Goal: Answer question/provide support: Answer question/provide support

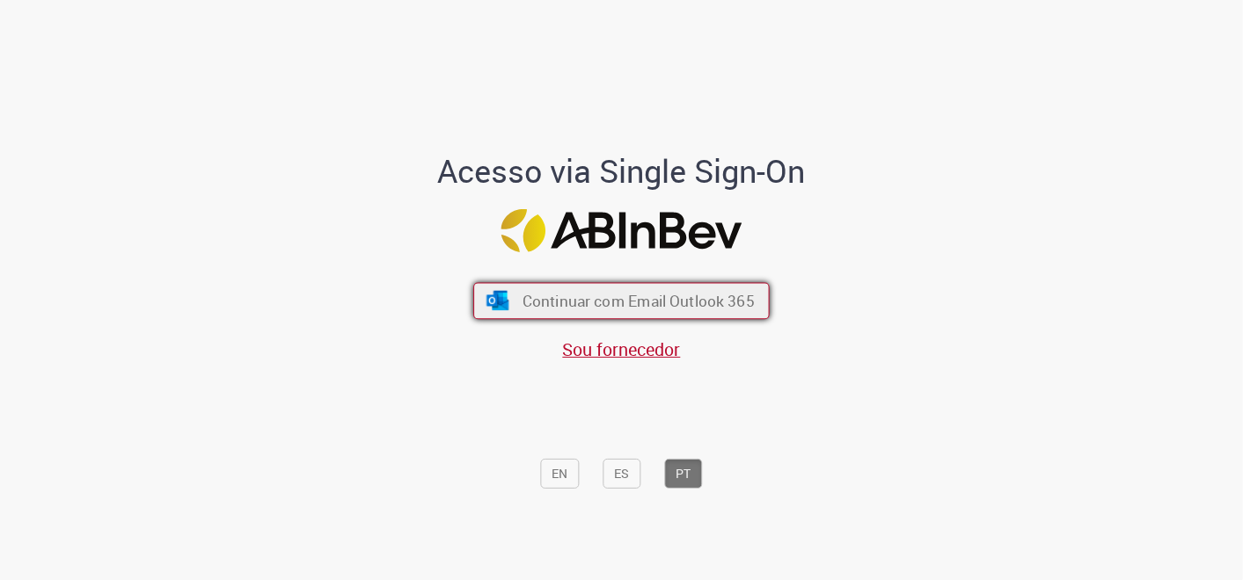
click at [610, 306] on span "Continuar com Email Outlook 365" at bounding box center [638, 300] width 232 height 20
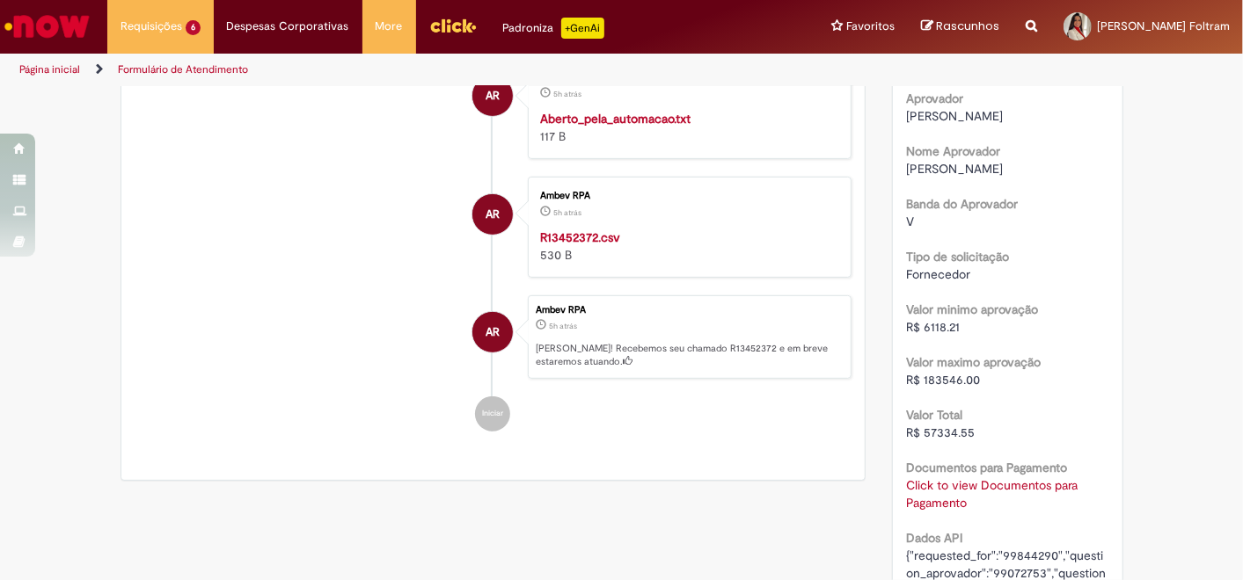
scroll to position [389, 0]
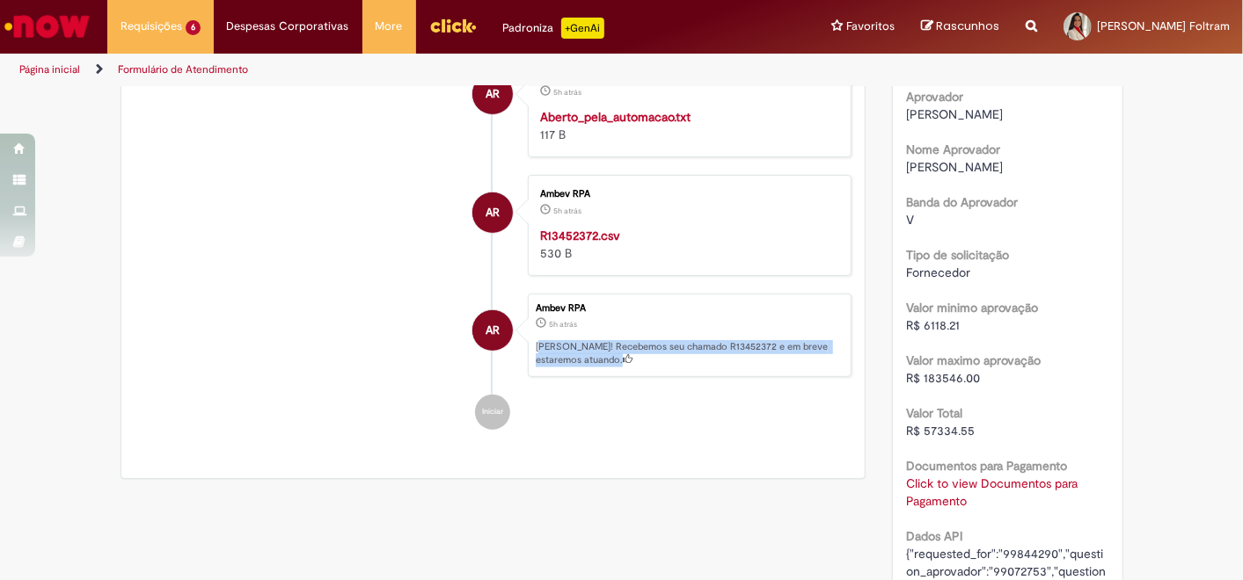
drag, startPoint x: 542, startPoint y: 344, endPoint x: 791, endPoint y: 368, distance: 250.9
click at [791, 368] on div "Ambev RPA 5h atrás 5 horas atrás Ola! Recebemos seu chamado R13452372 e em brev…" at bounding box center [690, 336] width 324 height 84
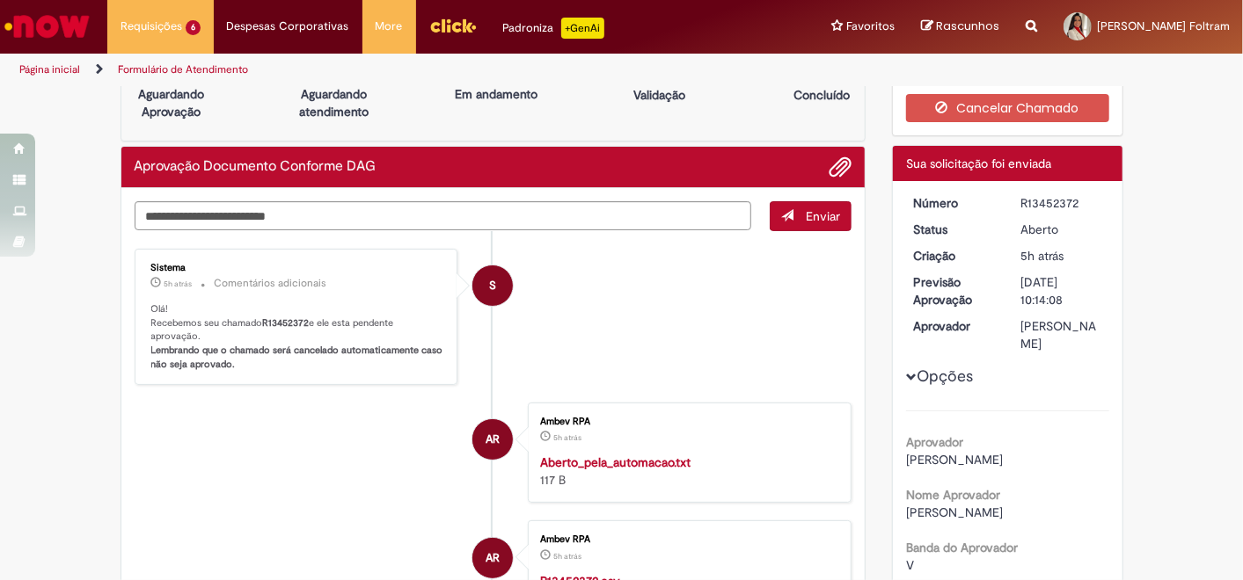
scroll to position [0, 0]
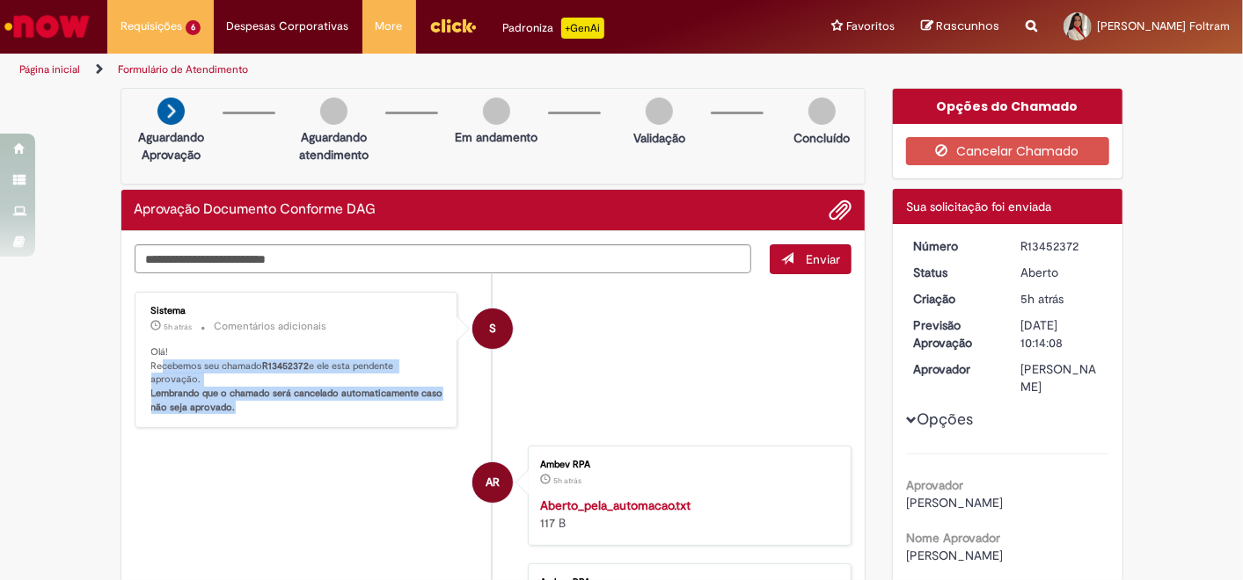
drag, startPoint x: 156, startPoint y: 364, endPoint x: 352, endPoint y: 412, distance: 201.8
click at [352, 412] on p "Olá! Recebemos seu chamado R13452372 e ele esta pendente aprovação. Lembrando q…" at bounding box center [297, 380] width 293 height 69
click at [200, 409] on b "Lembrando que o chamado será cancelado automaticamente caso não seja aprovado." at bounding box center [298, 400] width 295 height 27
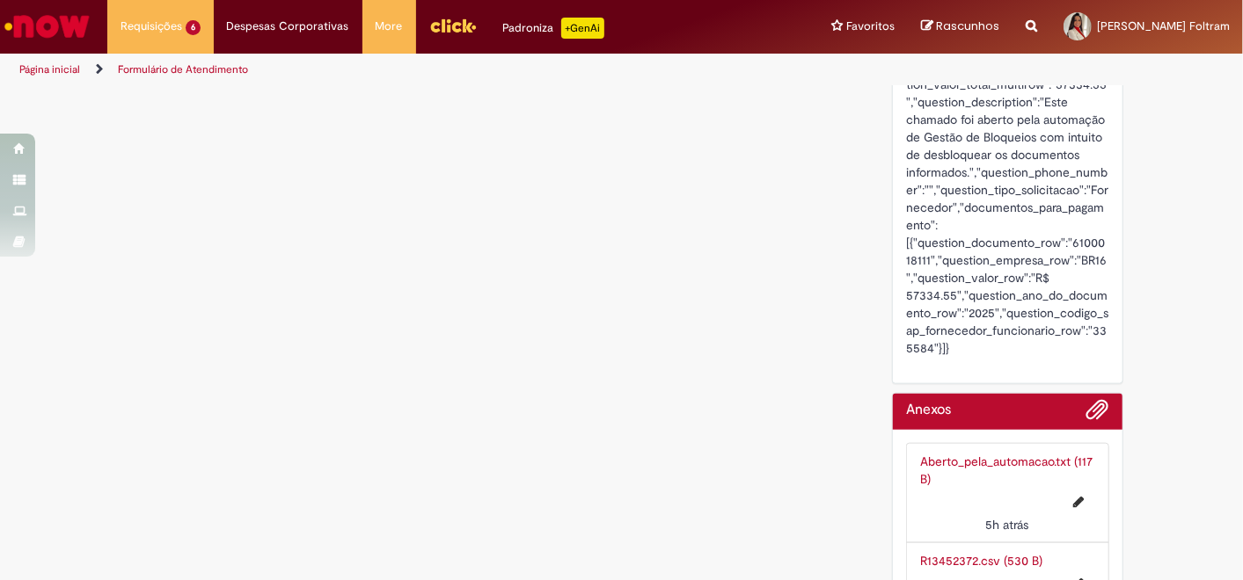
scroll to position [974, 0]
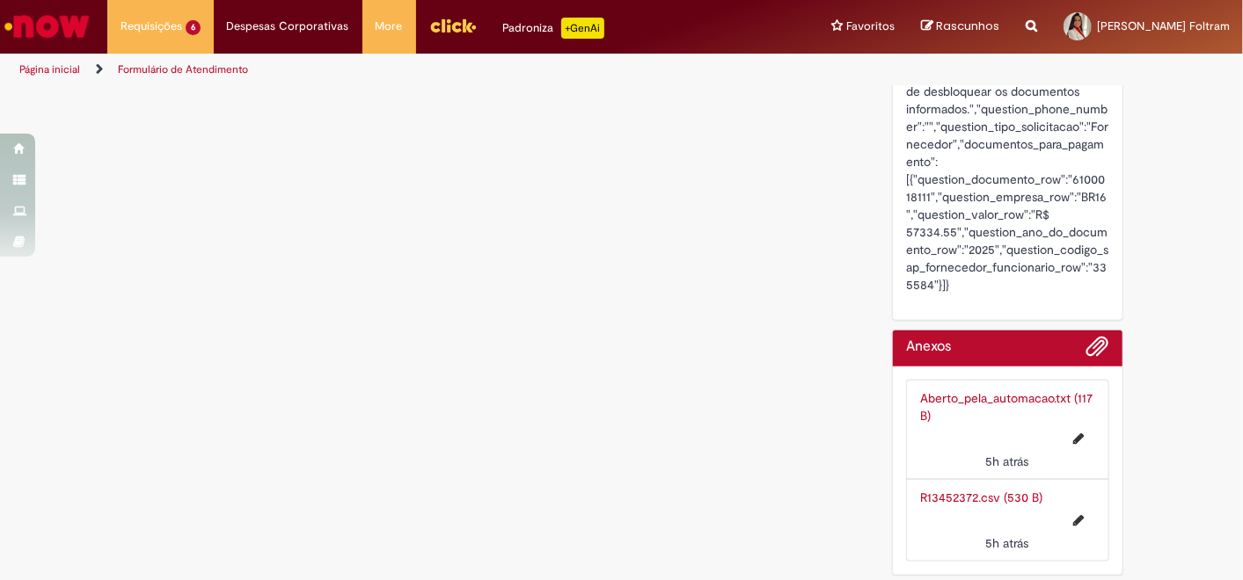
drag, startPoint x: 944, startPoint y: 497, endPoint x: 918, endPoint y: 491, distance: 26.2
click at [920, 491] on link "R13452372.csv (530 B)" at bounding box center [981, 498] width 122 height 16
click at [996, 397] on link "Aberto_pela_automacao.txt (117 B)" at bounding box center [1006, 406] width 172 height 33
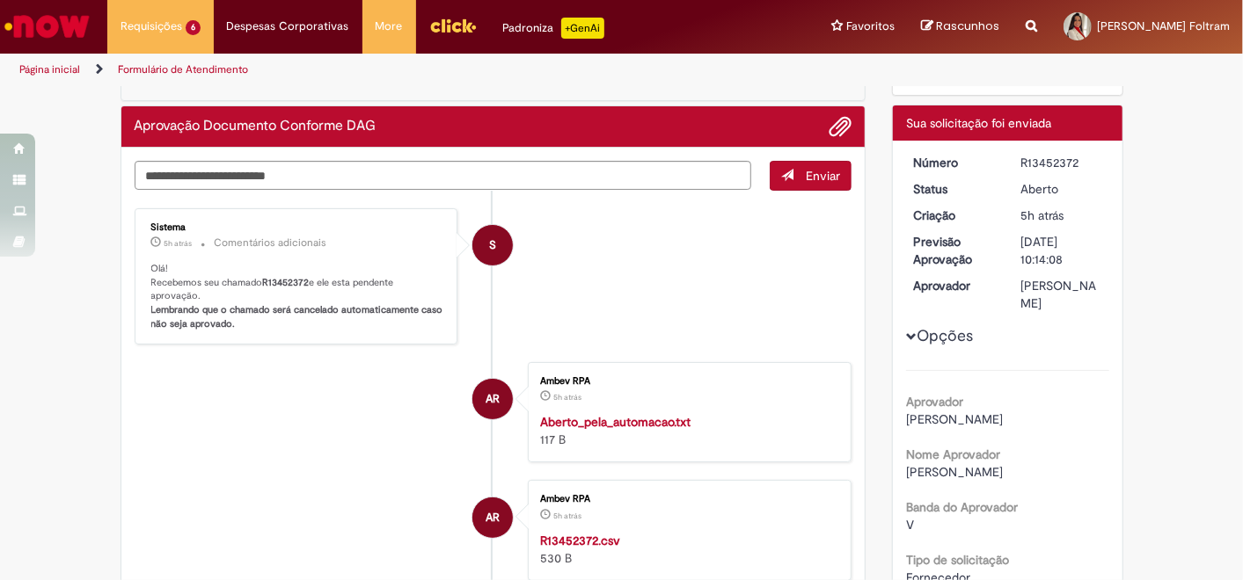
scroll to position [0, 0]
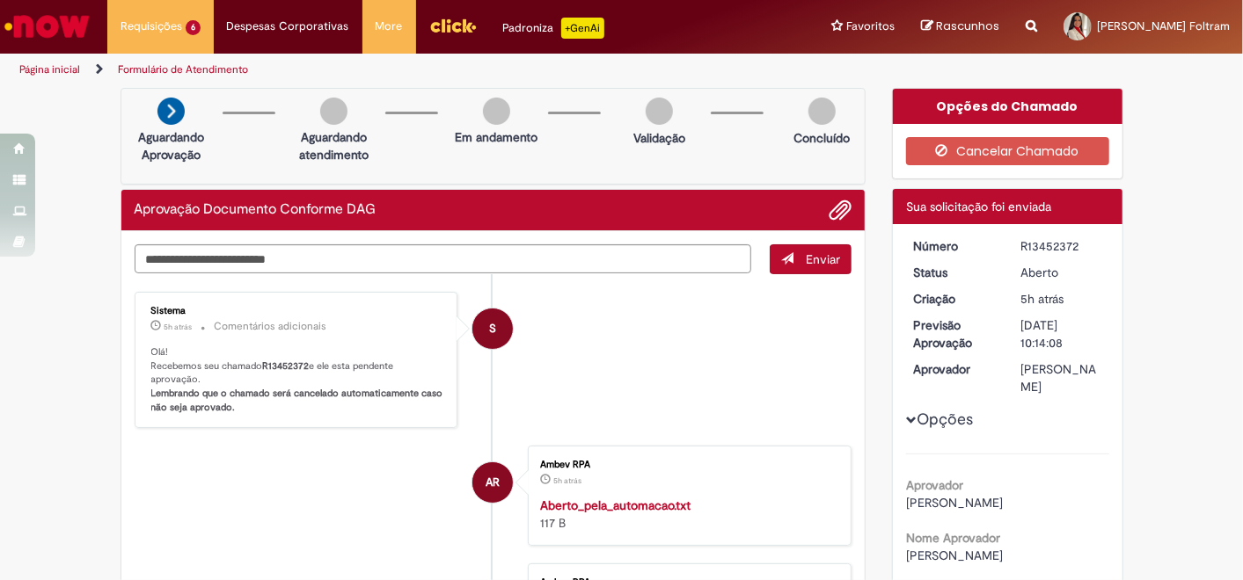
click at [376, 127] on div at bounding box center [411, 126] width 70 height 29
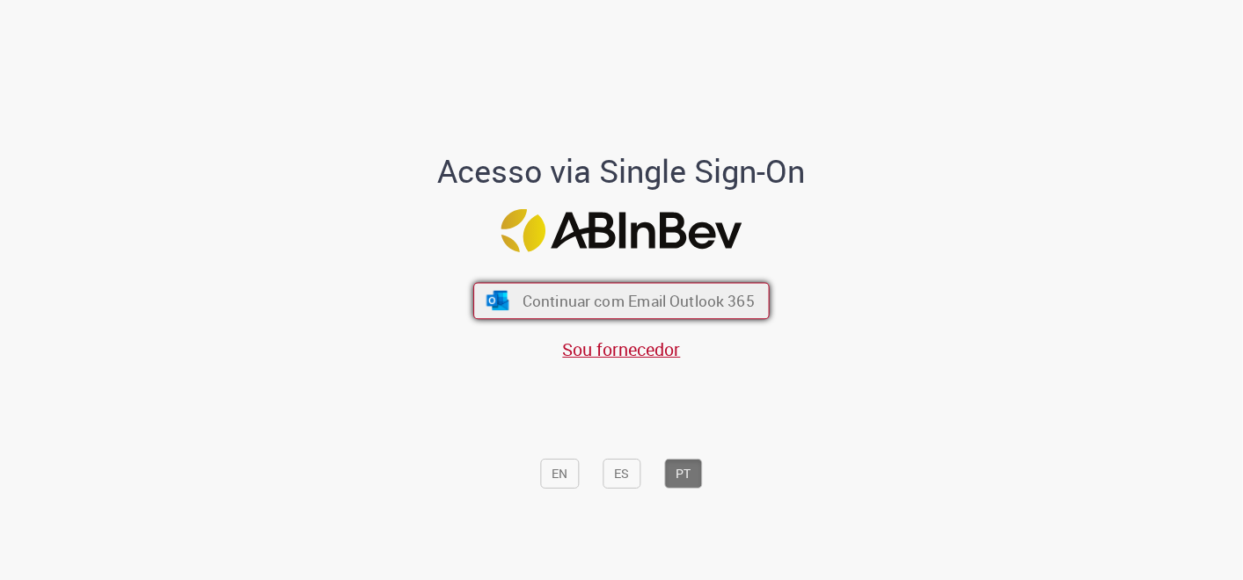
click at [697, 291] on span "Continuar com Email Outlook 365" at bounding box center [638, 300] width 232 height 20
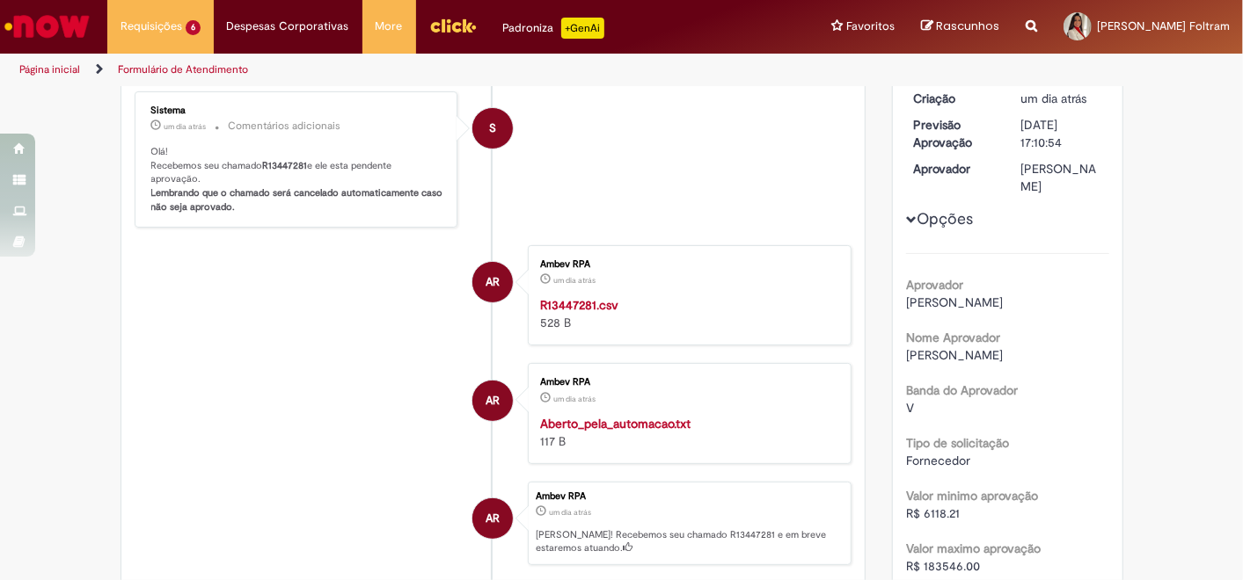
scroll to position [195, 0]
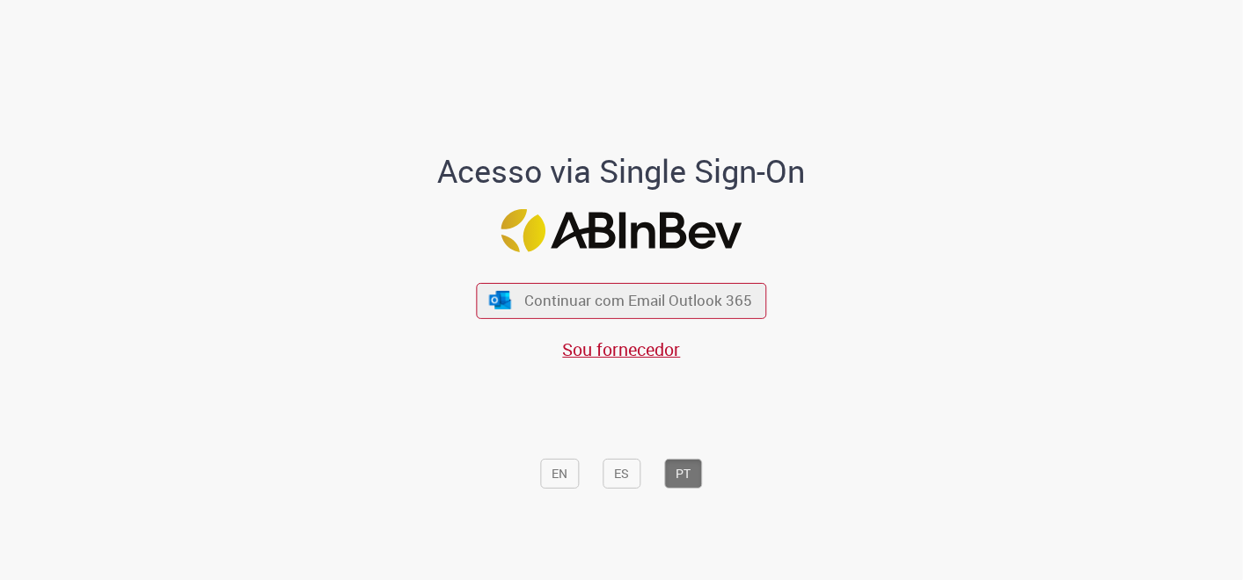
click at [610, 325] on div "Continuar com Email Outlook 365 Sou fornecedor" at bounding box center [622, 314] width 290 height 98
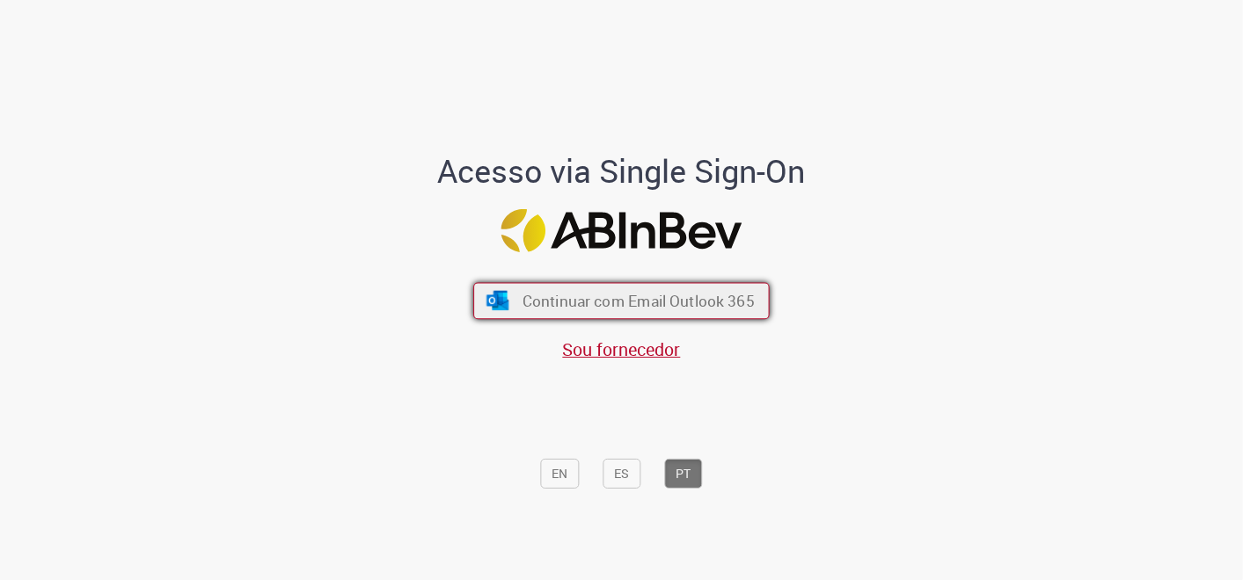
click at [606, 305] on span "Continuar com Email Outlook 365" at bounding box center [638, 300] width 232 height 20
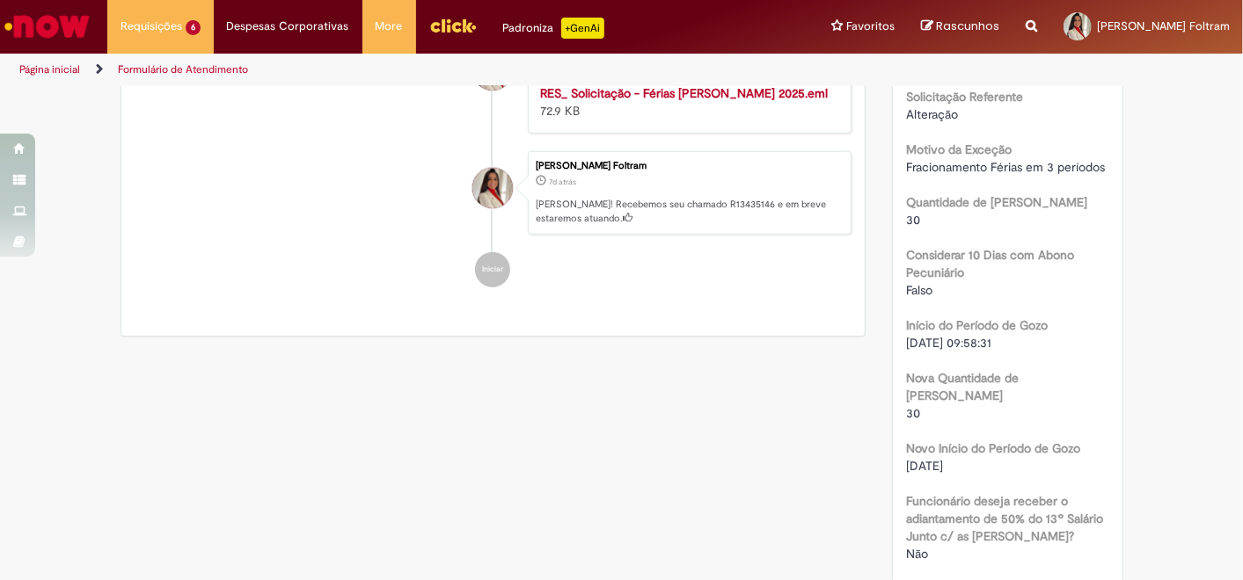
scroll to position [492, 0]
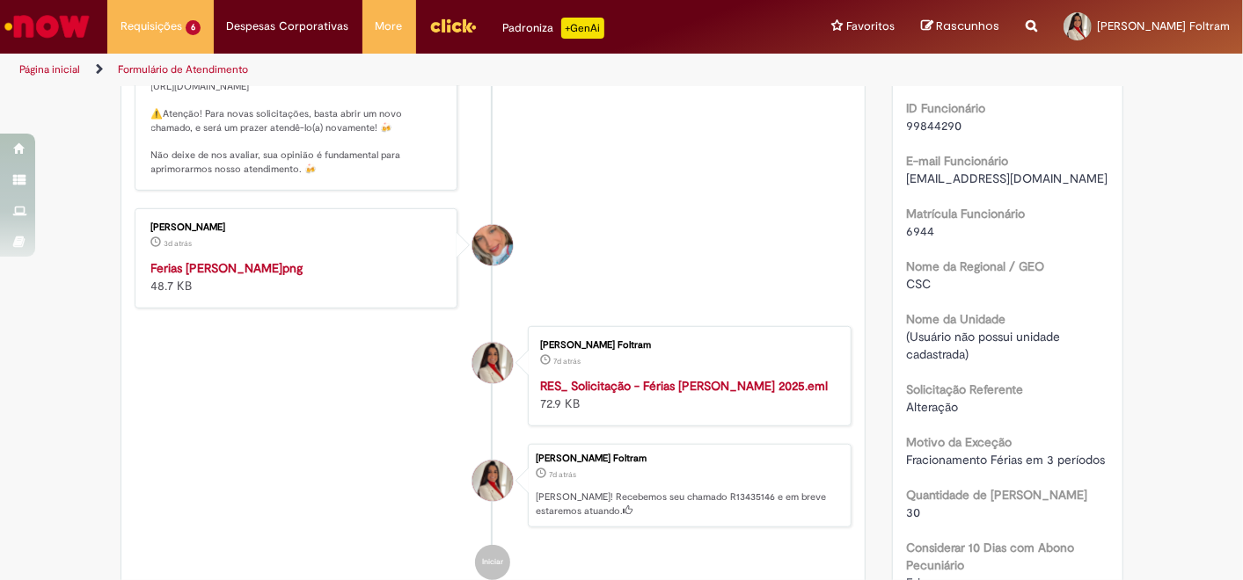
click at [279, 259] on img "Histórico de tíquete" at bounding box center [297, 259] width 293 height 0
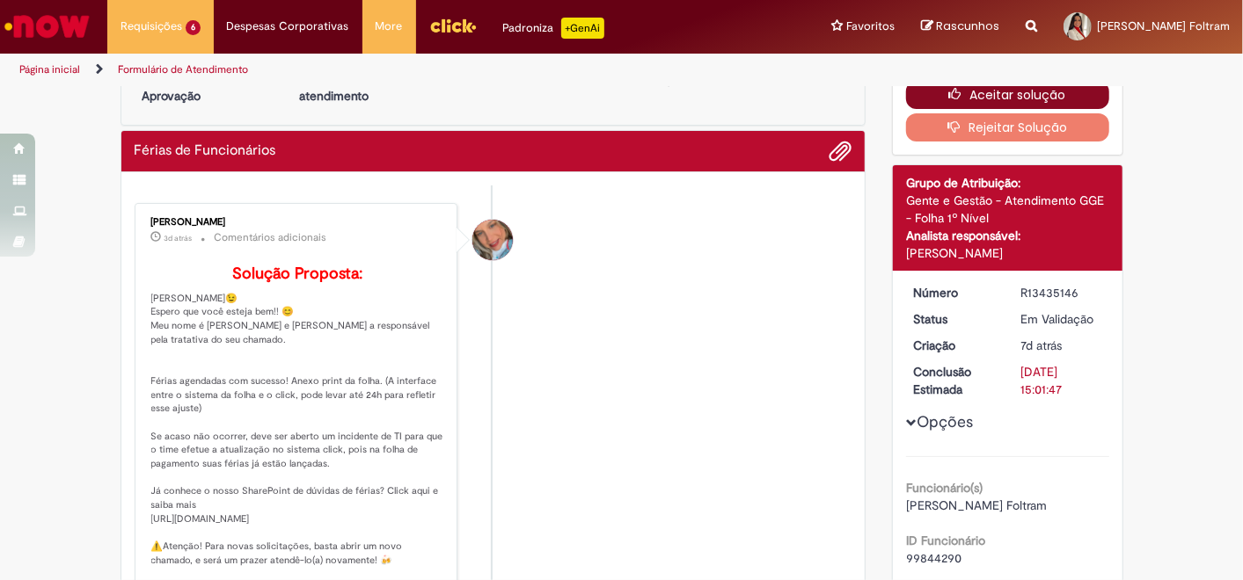
scroll to position [0, 0]
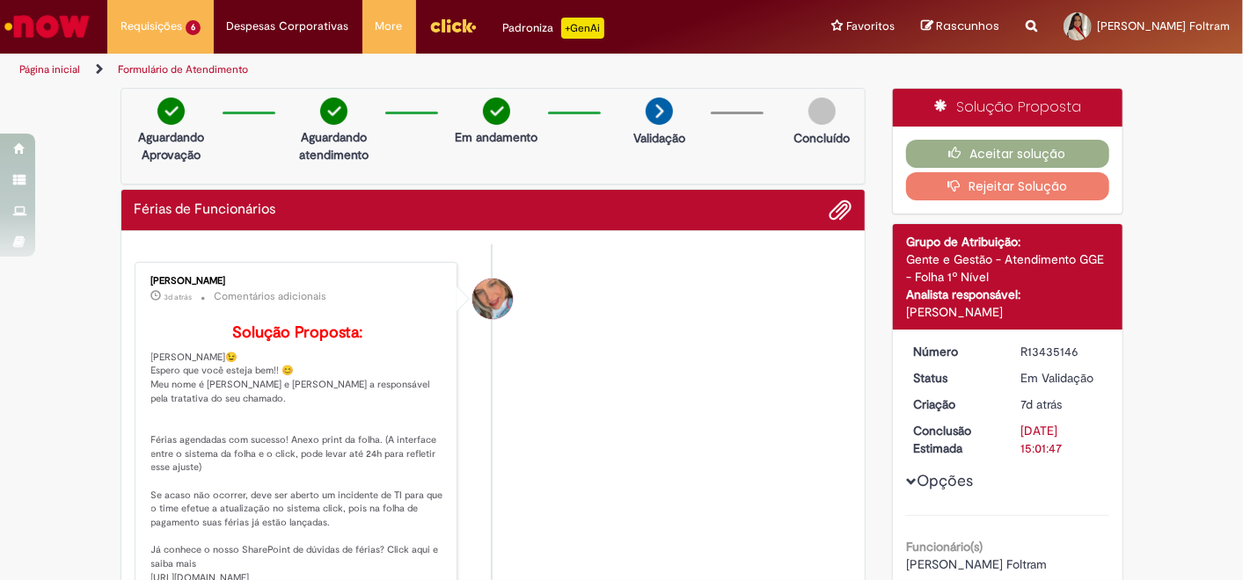
click at [1004, 183] on button "Rejeitar Solução" at bounding box center [1007, 186] width 203 height 28
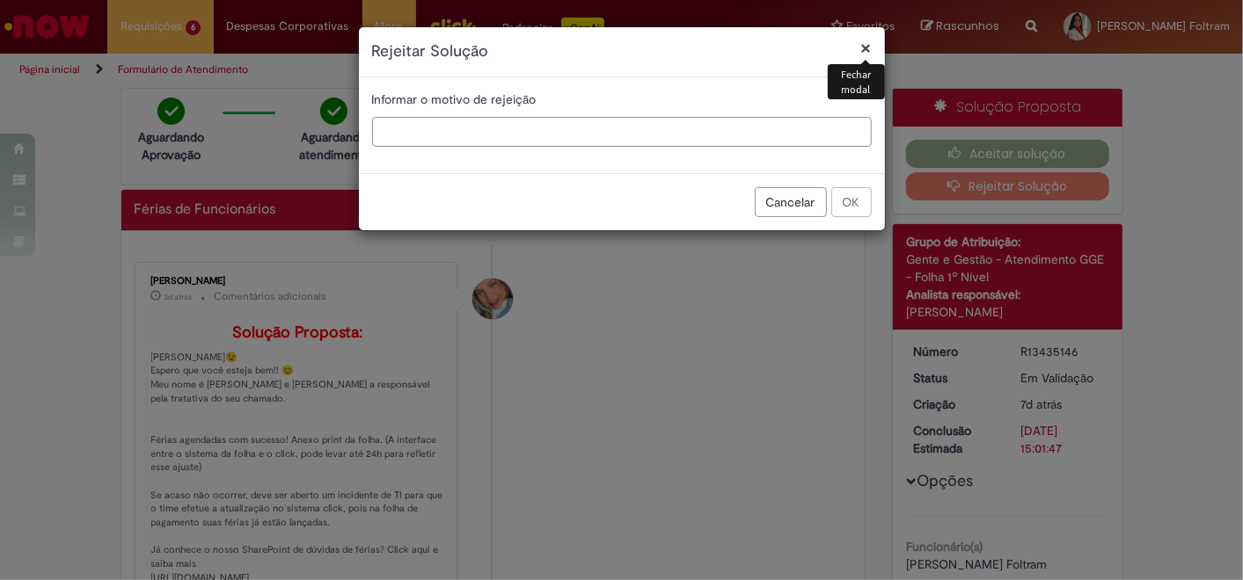
click at [499, 134] on input "text" at bounding box center [622, 132] width 500 height 30
type input "**********"
click at [862, 206] on button "OK" at bounding box center [851, 202] width 40 height 30
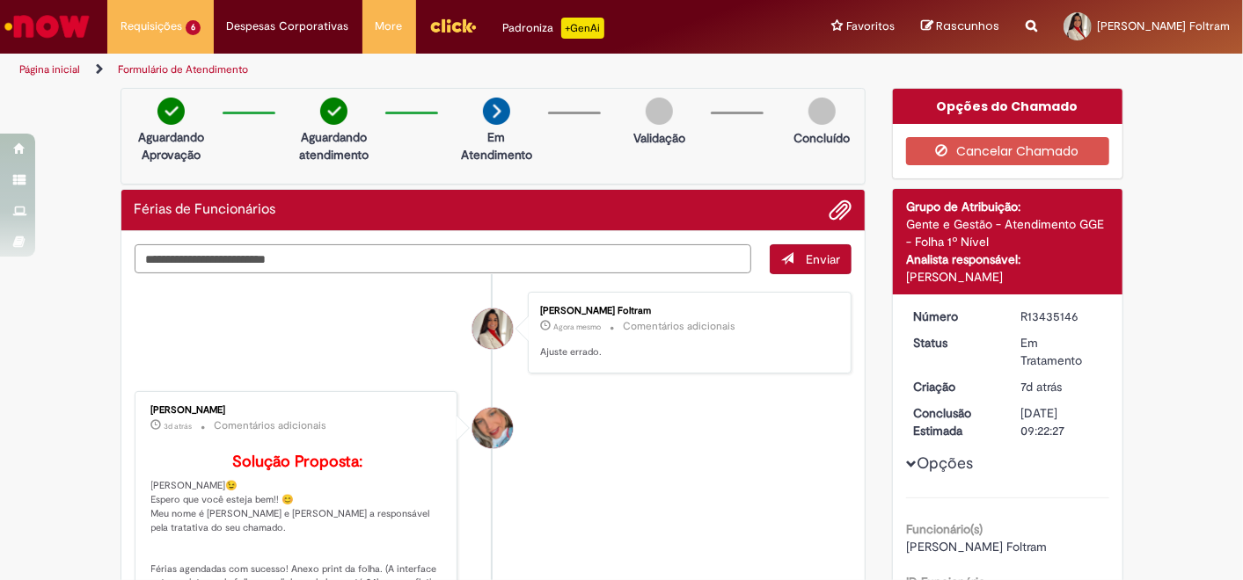
click at [265, 257] on textarea "Digite sua mensagem aqui..." at bounding box center [443, 258] width 617 height 29
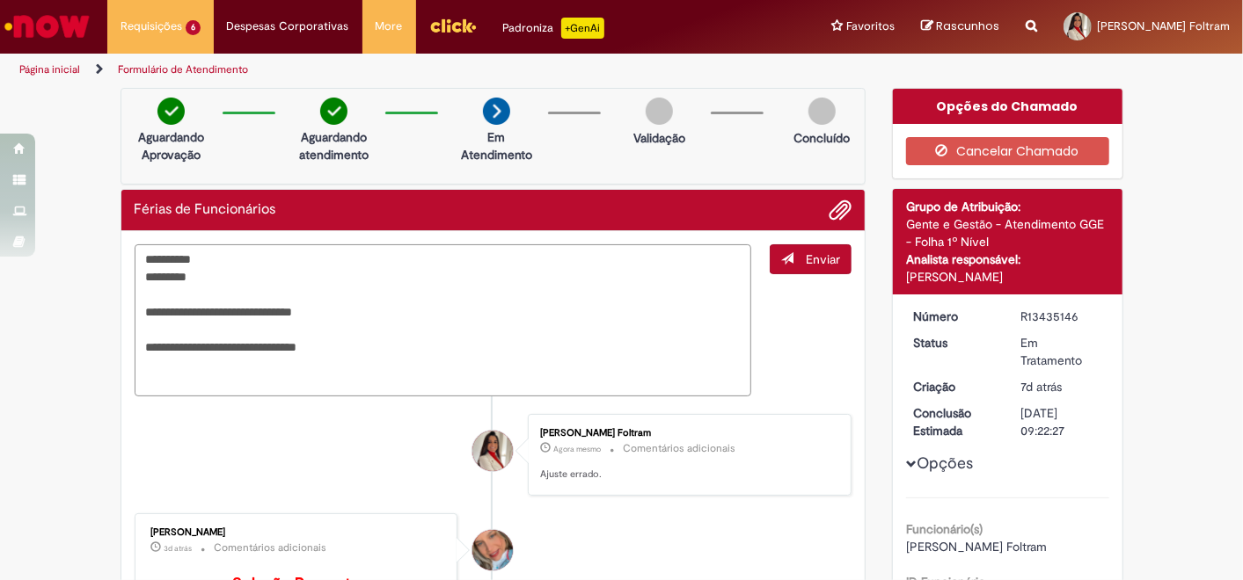
paste textarea "**********"
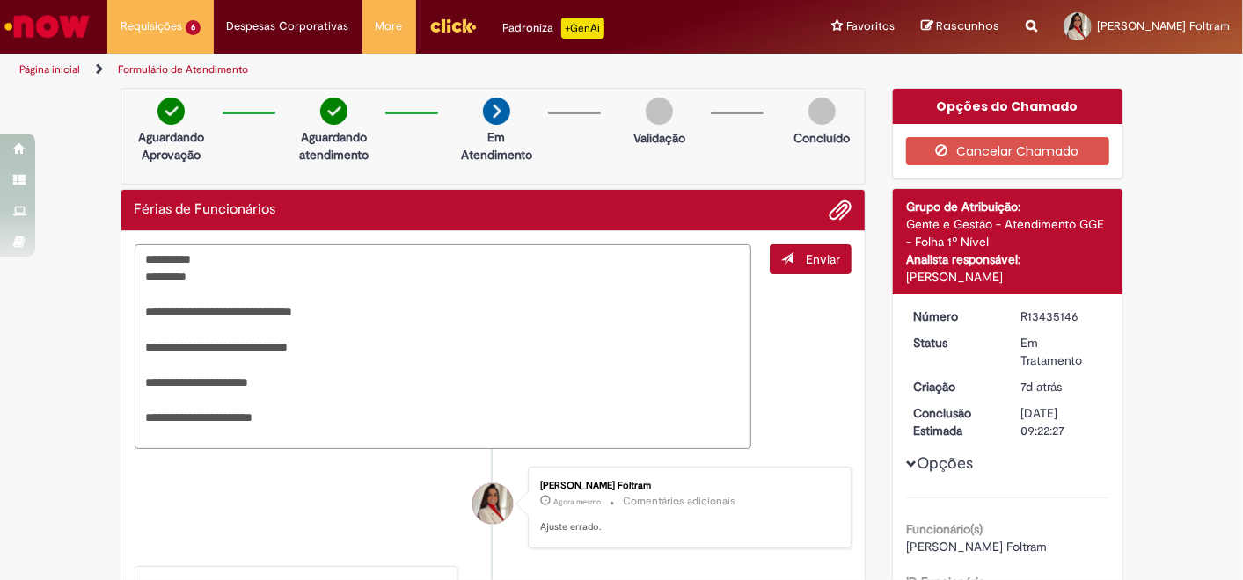
paste textarea "**********"
click at [166, 393] on textarea "**********" at bounding box center [443, 346] width 617 height 205
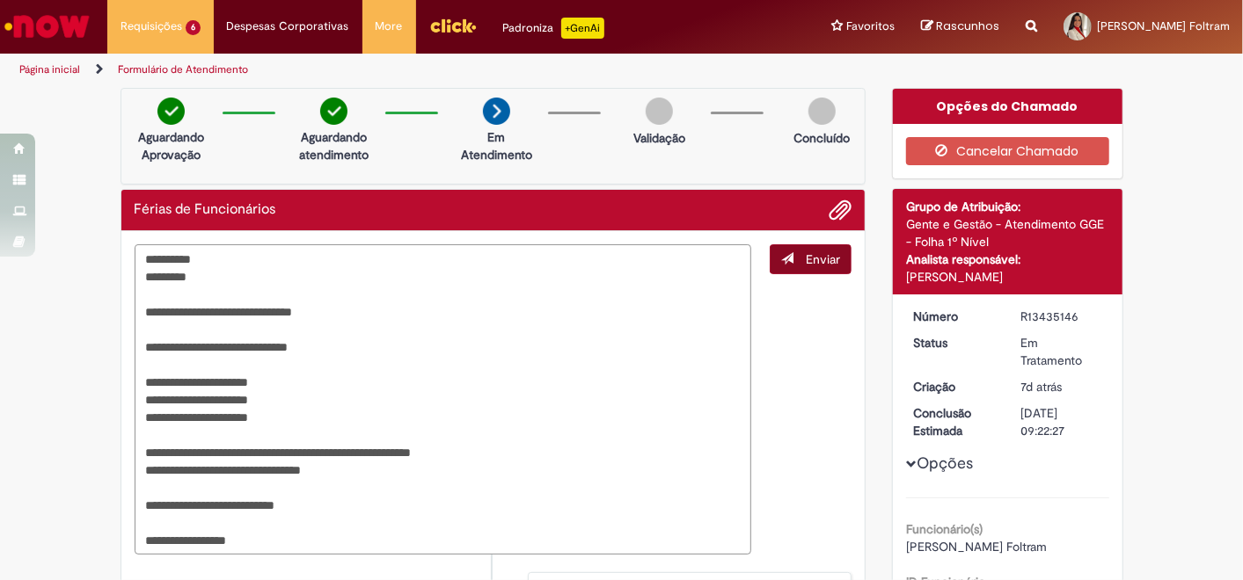
type textarea "**********"
click at [818, 259] on span "Enviar" at bounding box center [823, 260] width 34 height 16
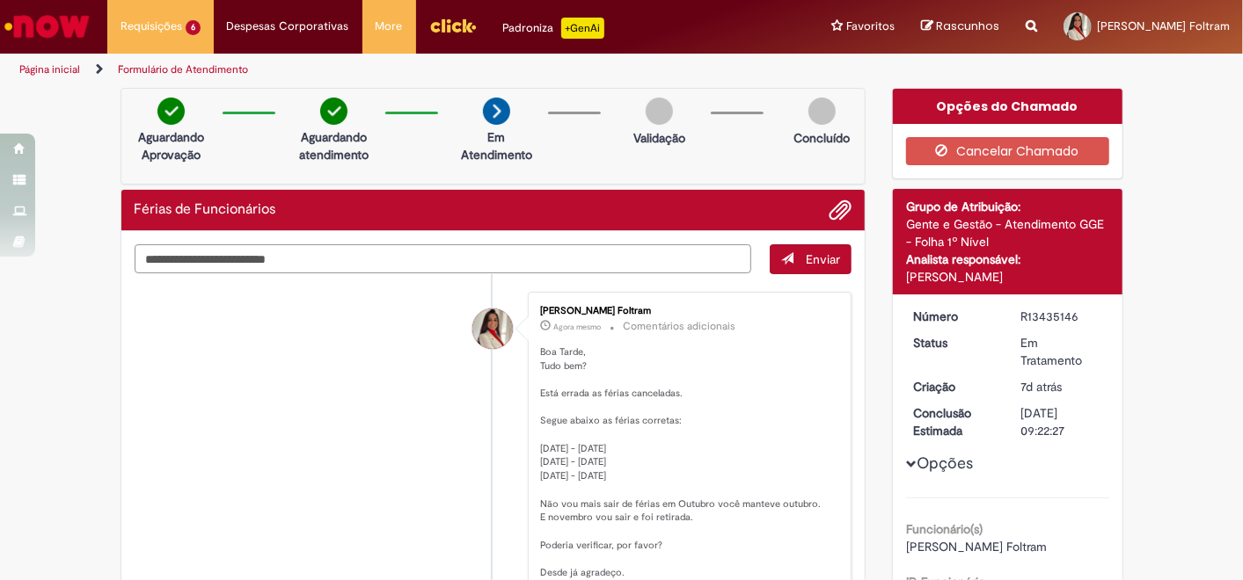
click at [645, 259] on textarea "Digite sua mensagem aqui..." at bounding box center [443, 258] width 617 height 29
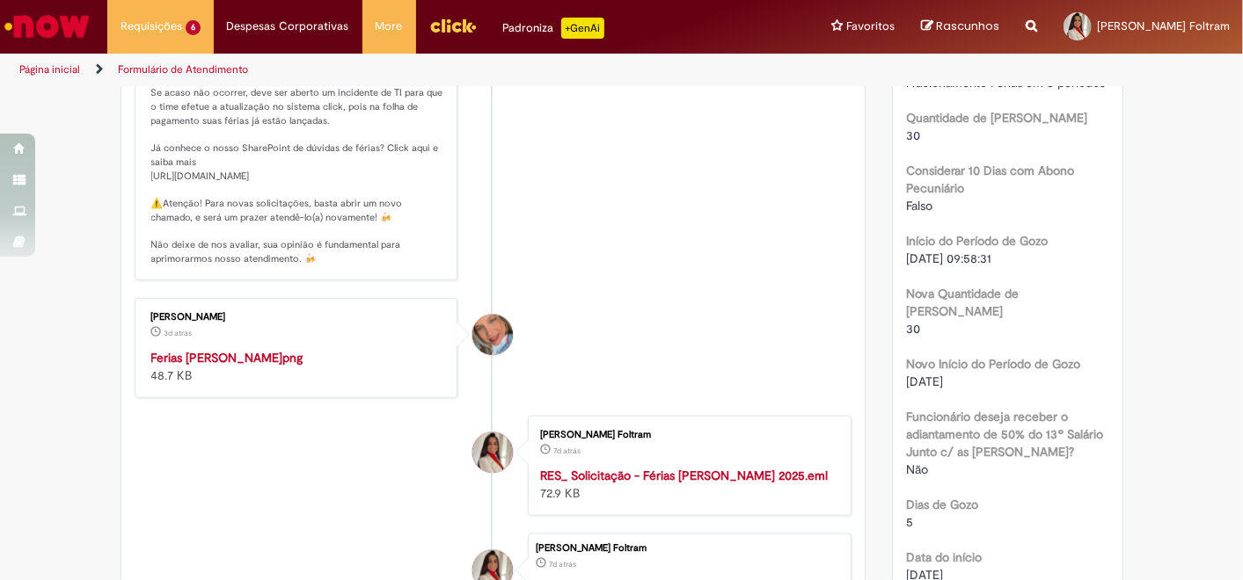
scroll to position [683, 0]
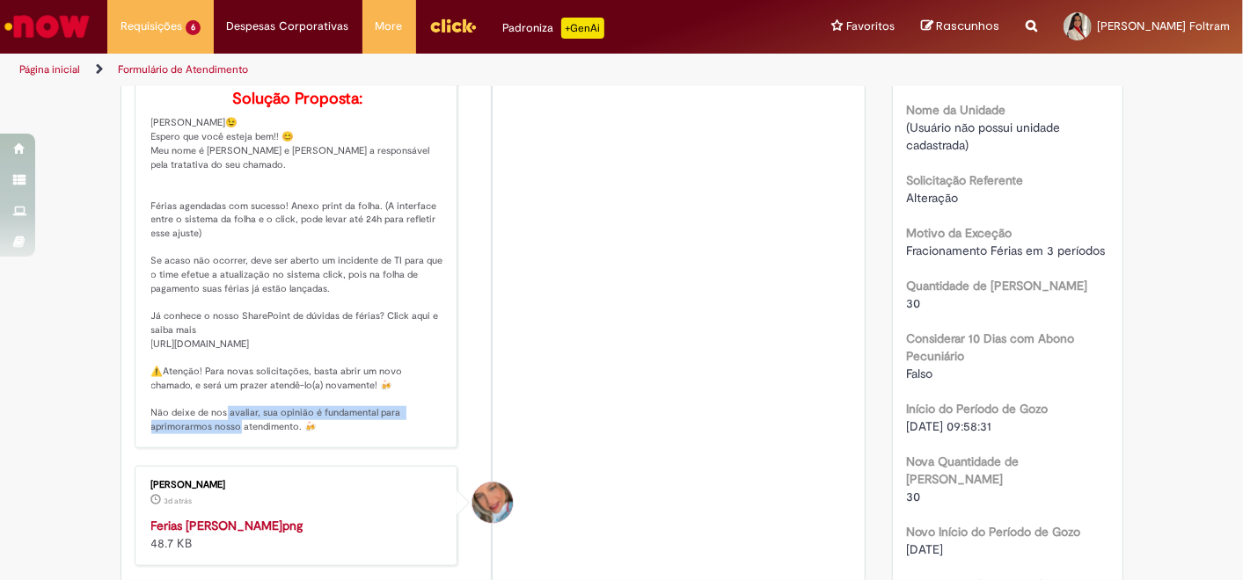
drag, startPoint x: 364, startPoint y: 406, endPoint x: 360, endPoint y: 432, distance: 25.9
click at [360, 432] on p "Solução Proposta: Olá Carla😉 Espero que você esteja bem!! 😊 Meu nome é Jacqueli…" at bounding box center [297, 263] width 293 height 344
drag, startPoint x: 360, startPoint y: 432, endPoint x: 507, endPoint y: 391, distance: 152.3
click at [507, 391] on li "Jacqueline Andrade Galani 3d atrás 3 dias atrás Comentários adicionais Solução …" at bounding box center [494, 238] width 718 height 420
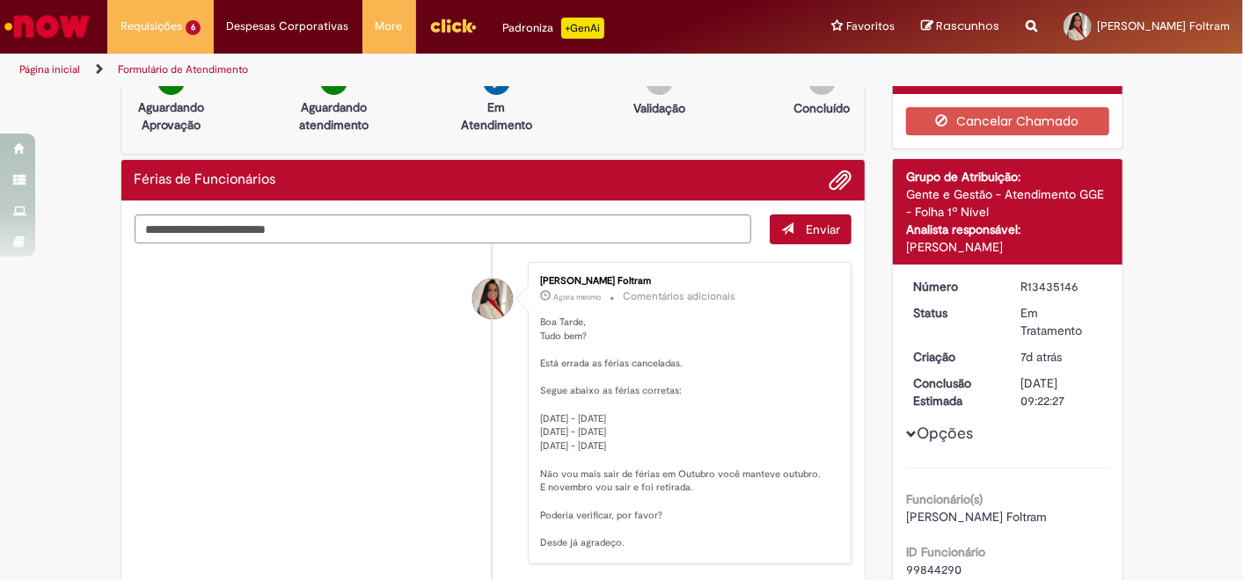
scroll to position [0, 0]
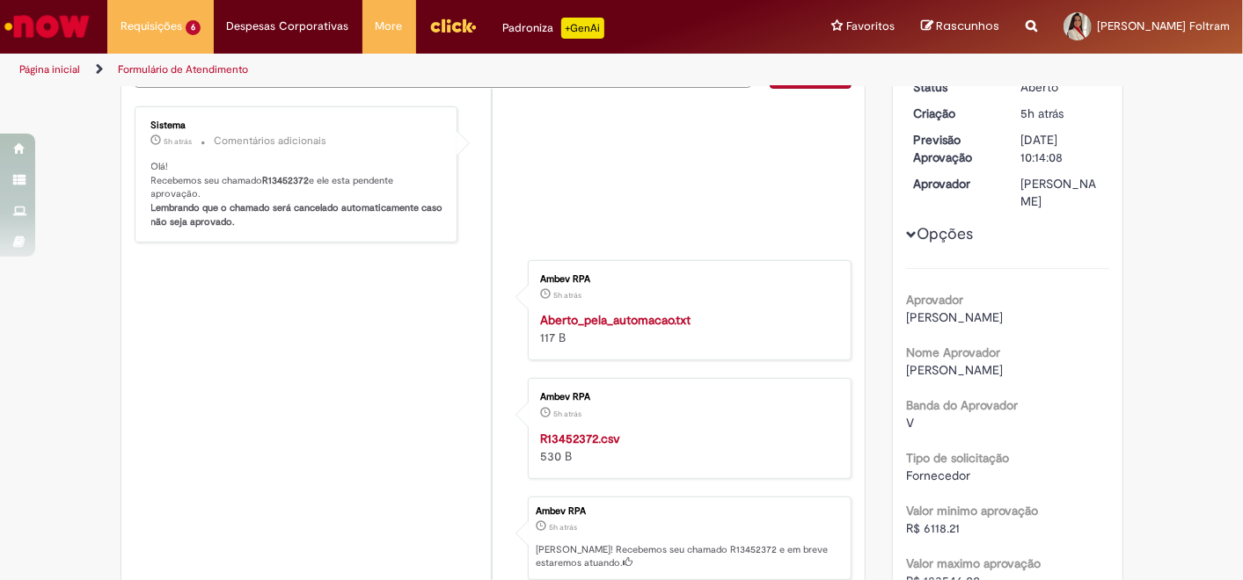
scroll to position [2, 0]
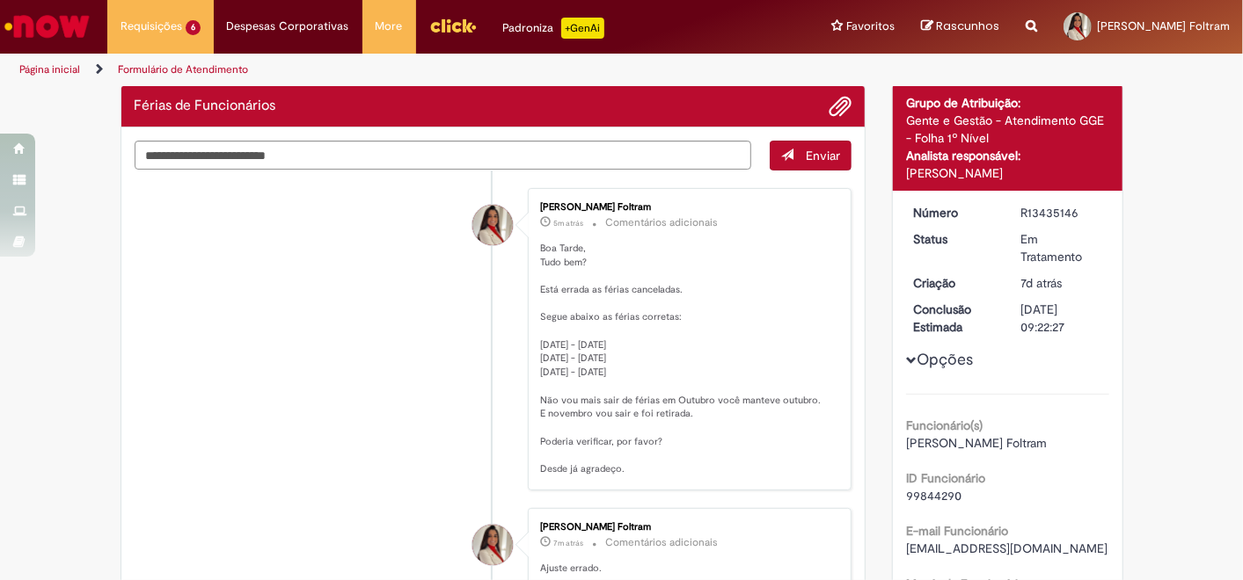
scroll to position [3, 0]
